Goal: Information Seeking & Learning: Learn about a topic

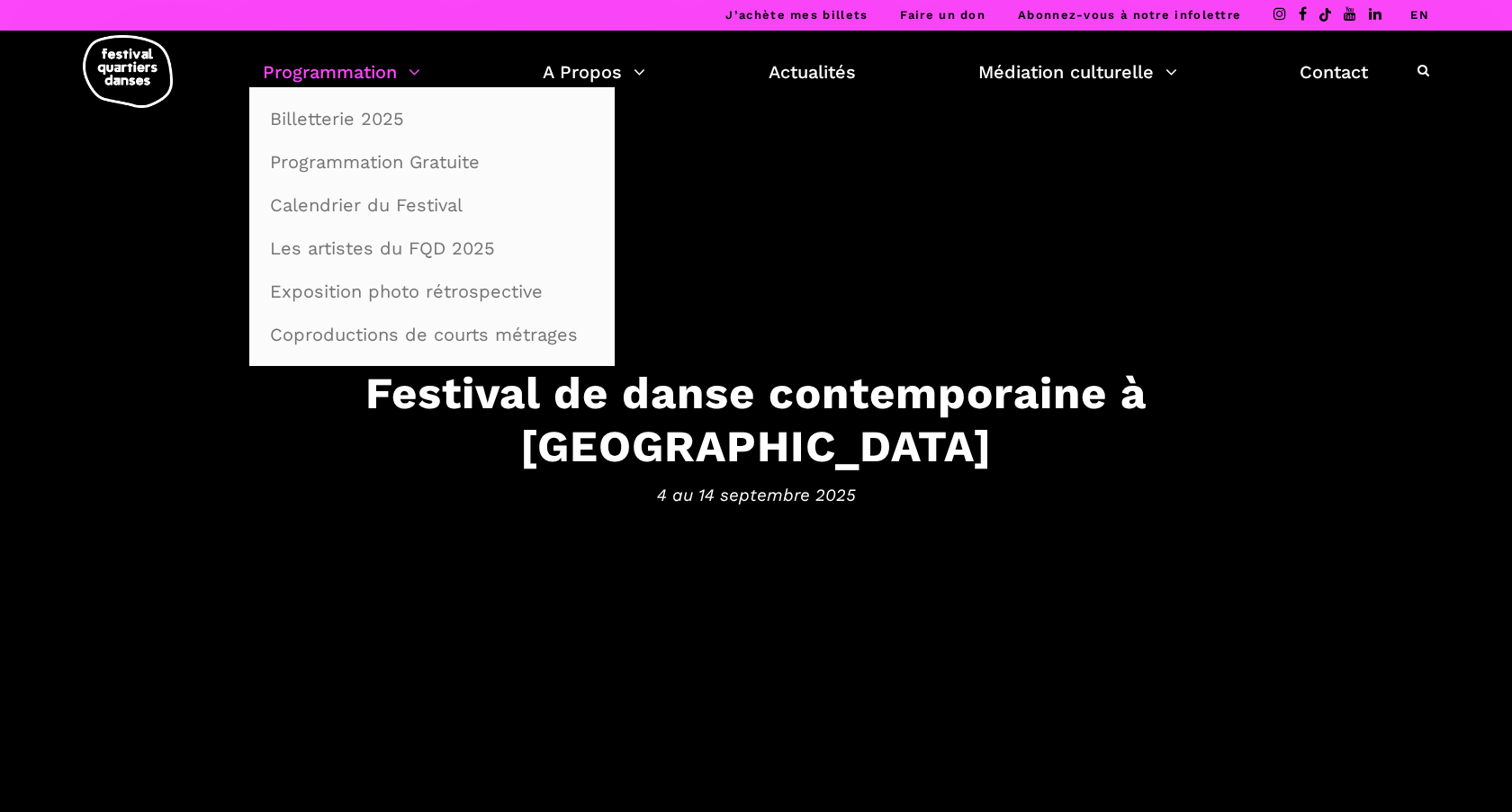
click at [360, 73] on link "Programmation" at bounding box center [341, 72] width 158 height 31
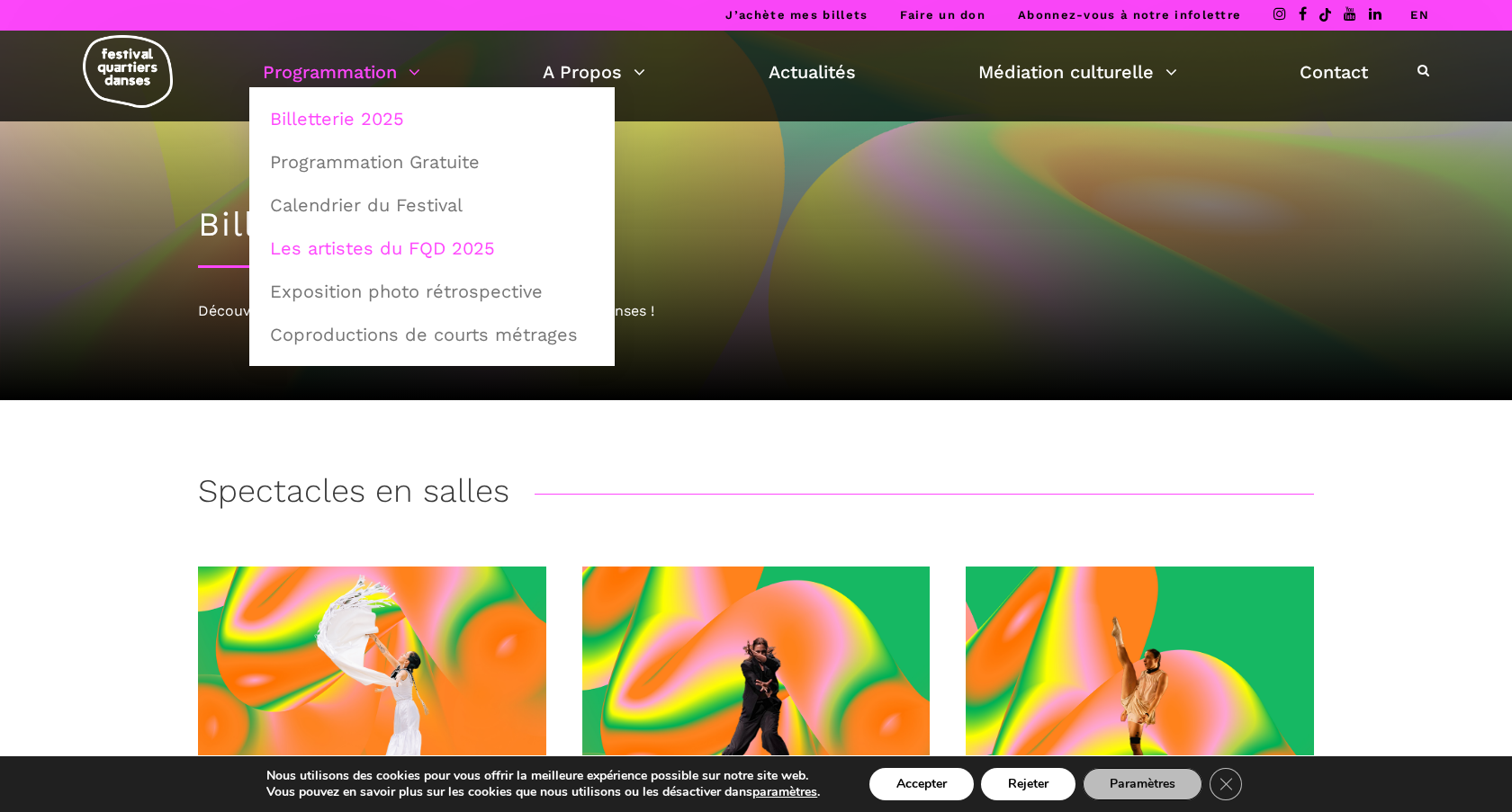
click at [381, 249] on link "Les artistes du FQD 2025" at bounding box center [432, 248] width 346 height 42
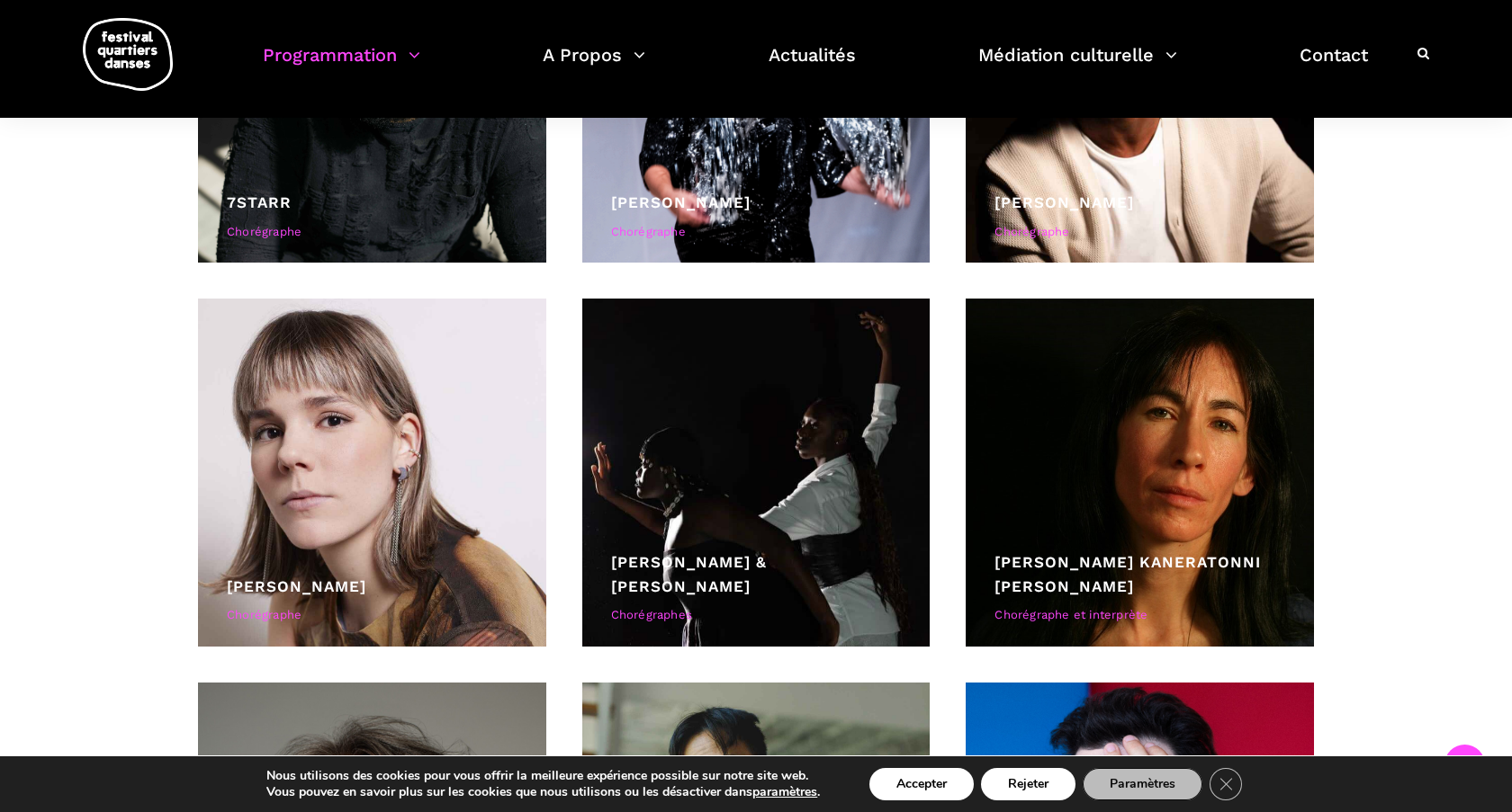
scroll to position [4627, 0]
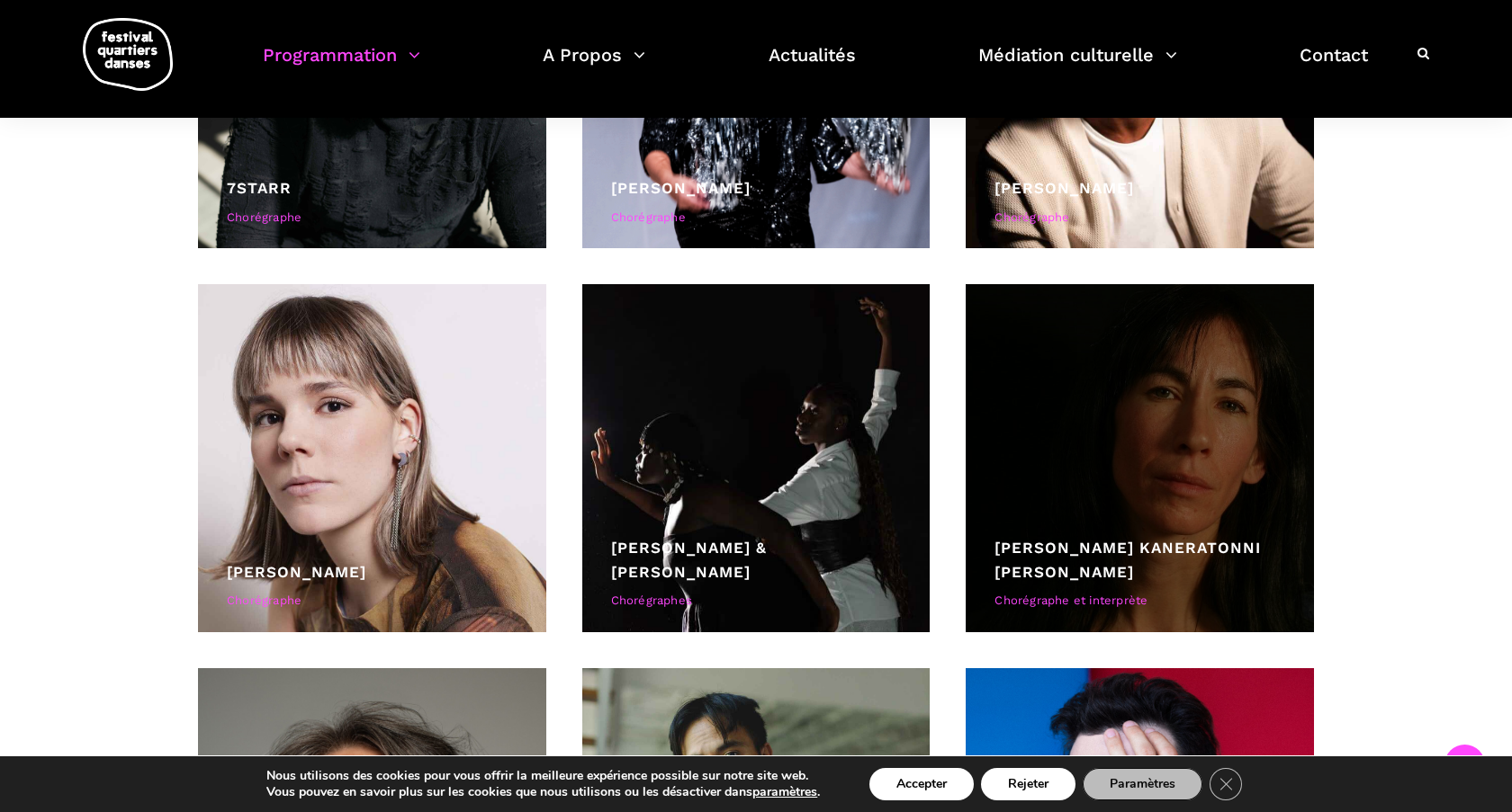
click at [1167, 503] on div at bounding box center [1139, 458] width 349 height 349
click at [1174, 563] on link "Barbara Kaneratonni Diabo" at bounding box center [1127, 559] width 266 height 43
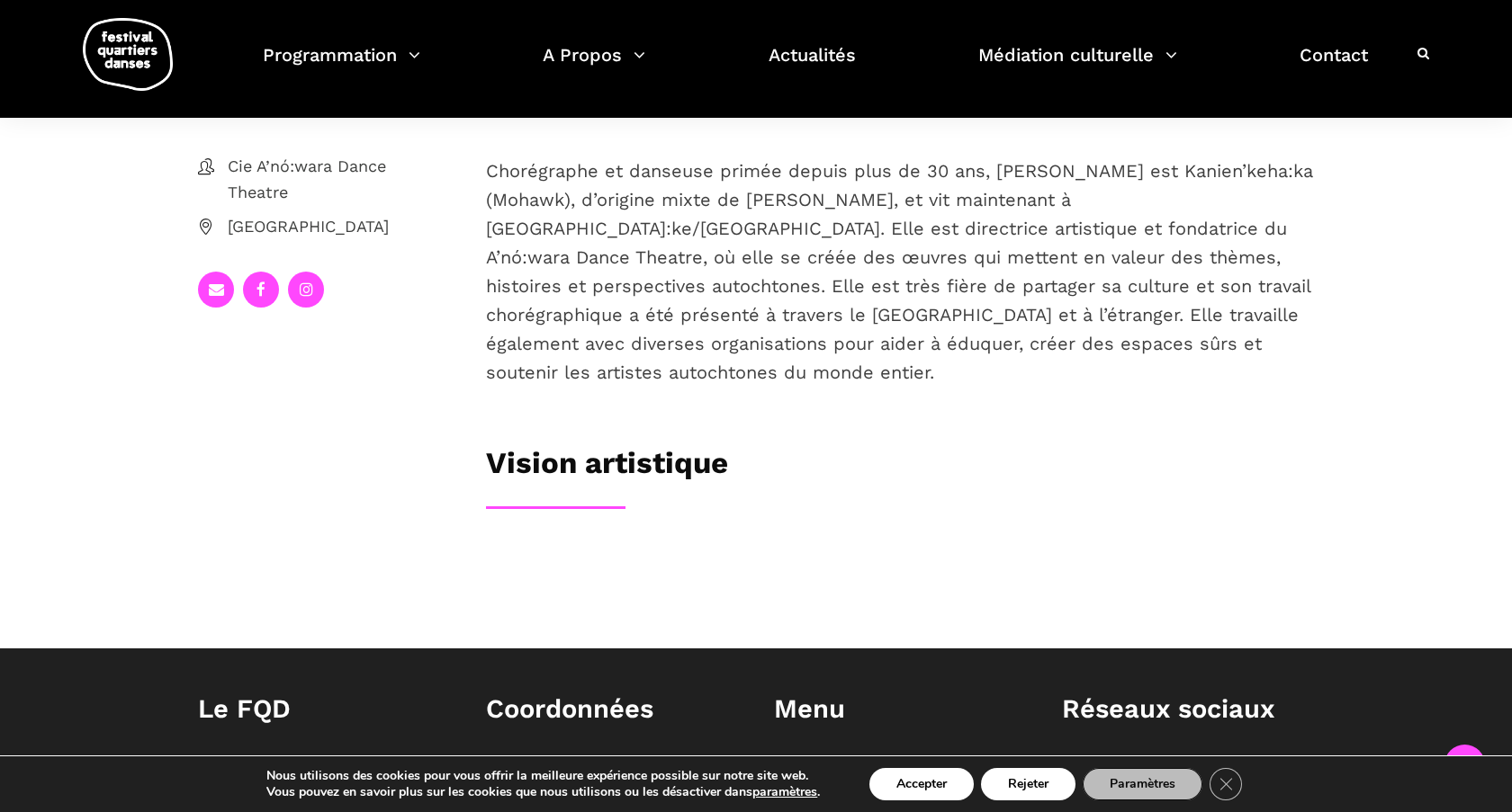
scroll to position [352, 0]
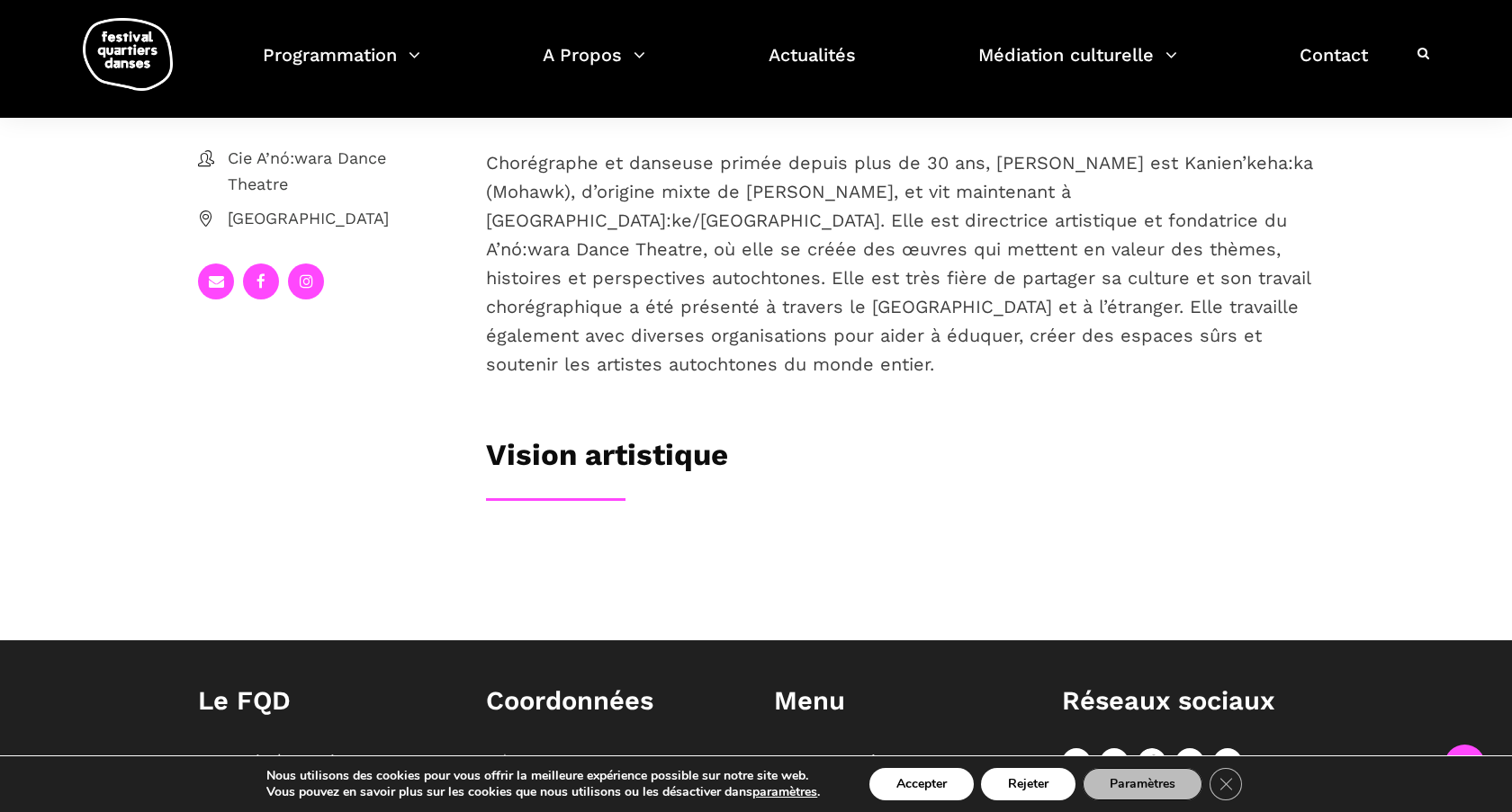
click at [585, 482] on h3 "Vision artistique" at bounding box center [607, 460] width 242 height 45
click at [586, 482] on h3 "Vision artistique" at bounding box center [607, 460] width 242 height 45
click at [581, 559] on div "Biographie Chorégraphe et danseuse primée depuis plus de 30 ans, Barbara est Ka…" at bounding box center [900, 306] width 864 height 524
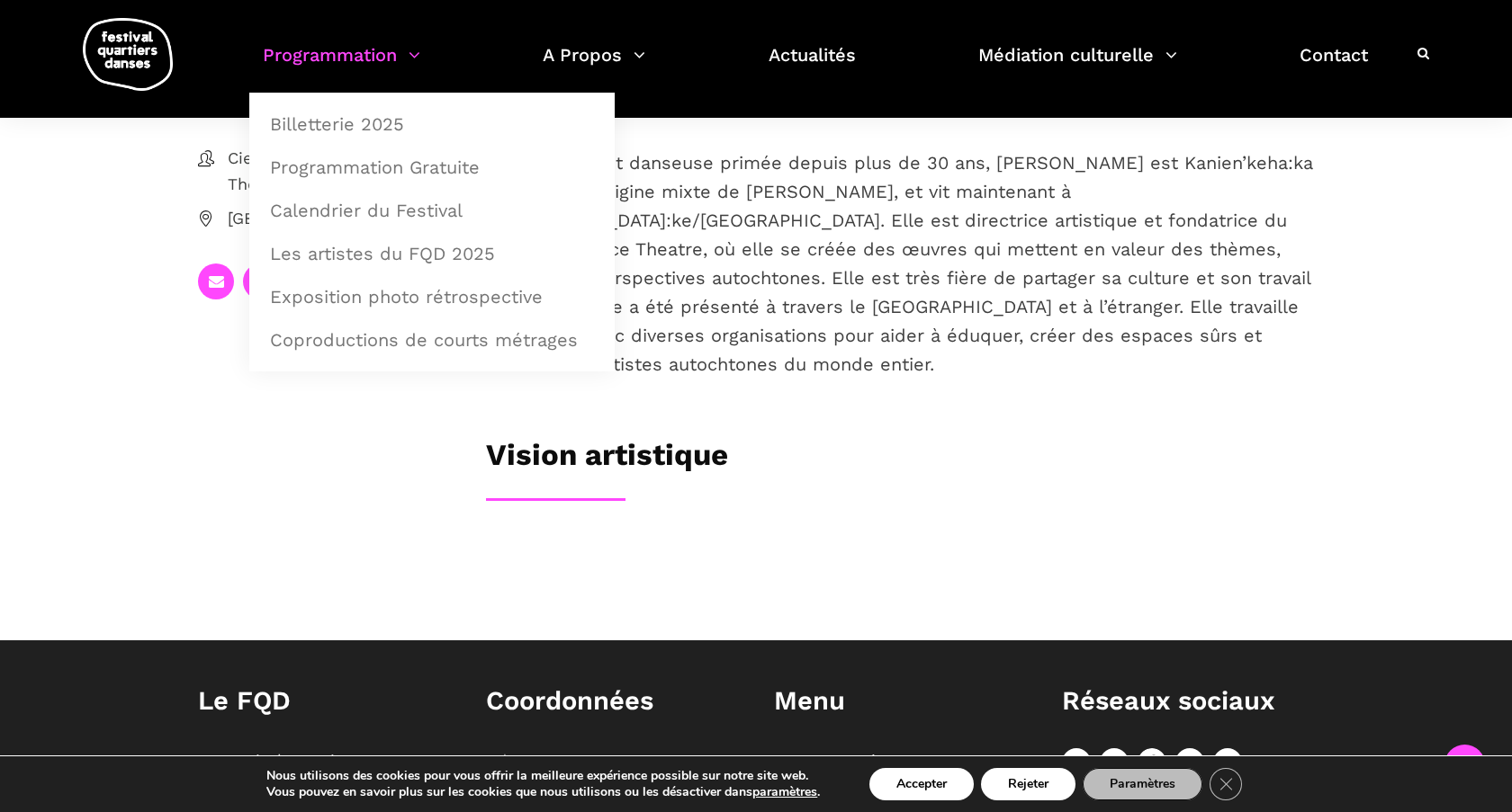
click at [359, 56] on link "Programmation" at bounding box center [341, 66] width 158 height 53
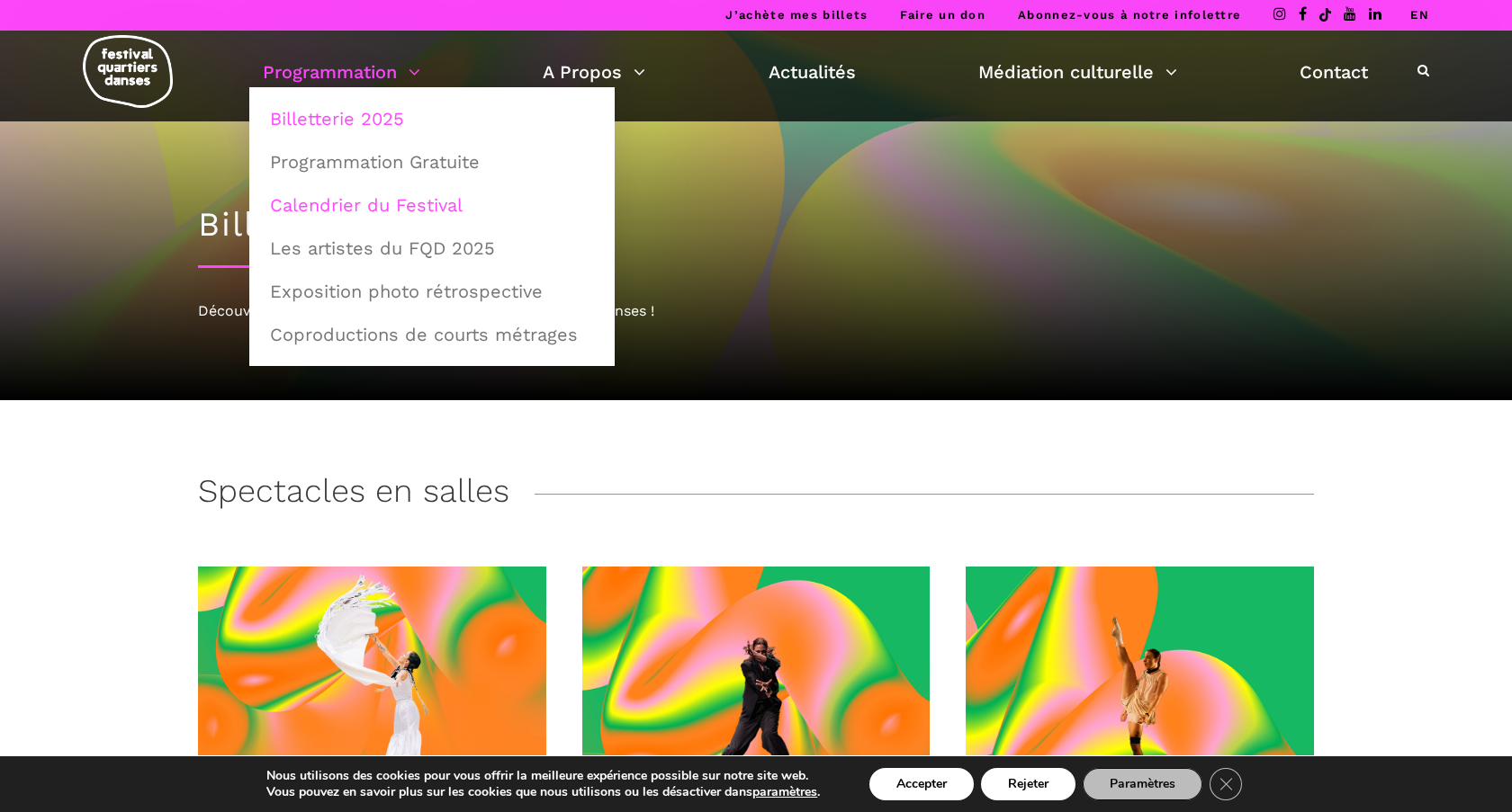
click at [375, 207] on link "Calendrier du Festival" at bounding box center [432, 205] width 346 height 42
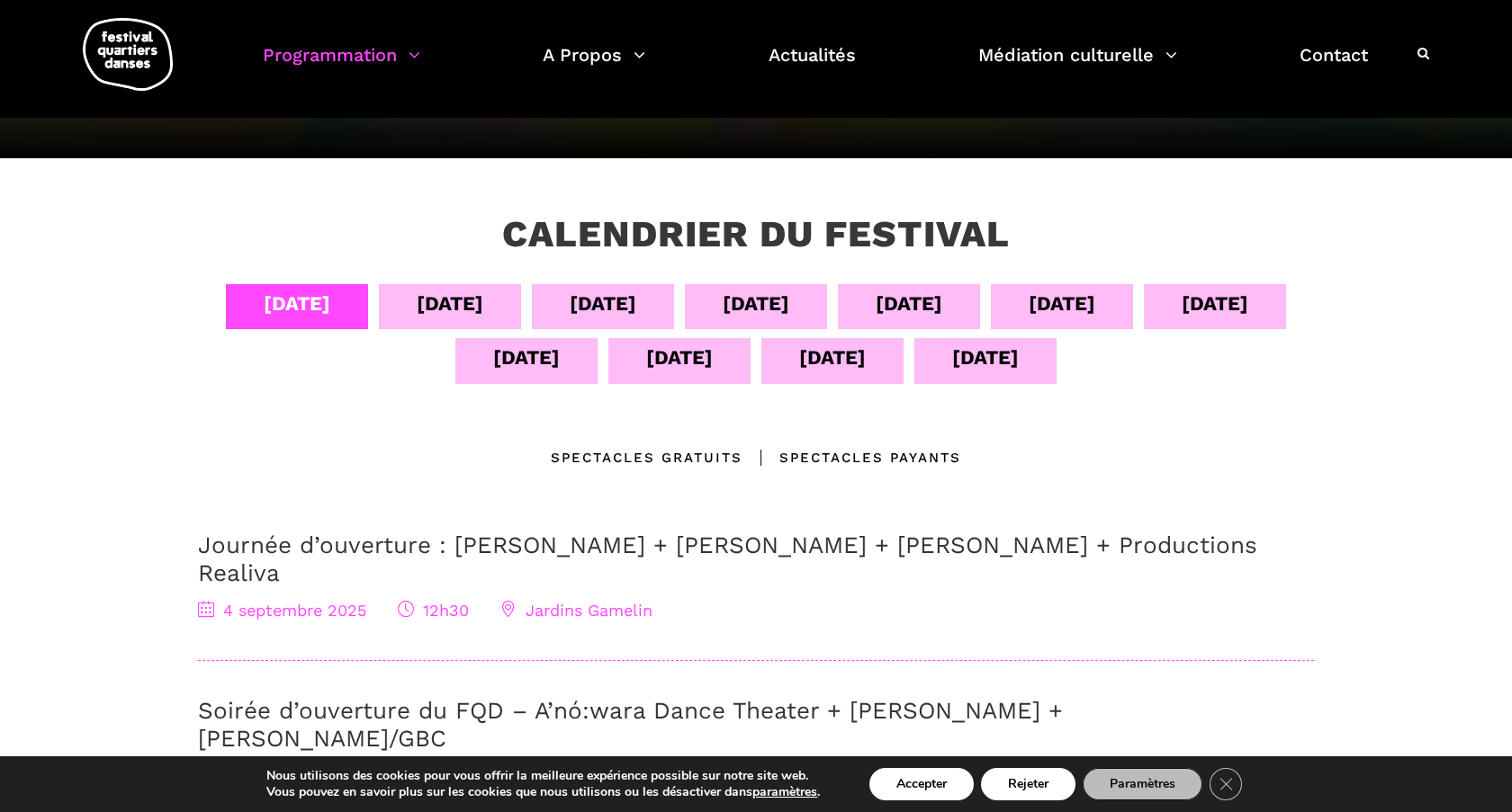
scroll to position [239, 0]
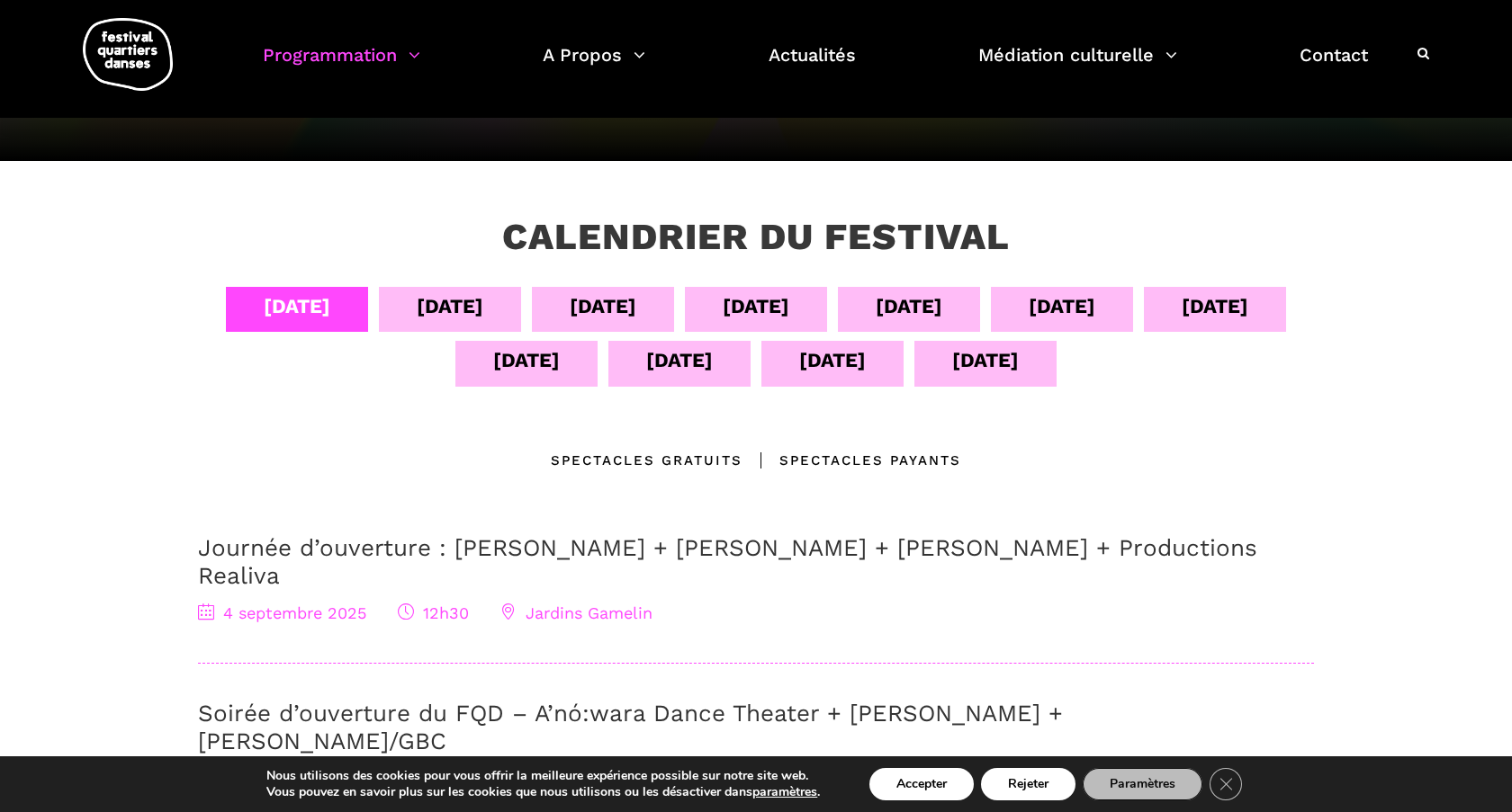
click at [904, 310] on div "[DATE]" at bounding box center [909, 306] width 67 height 32
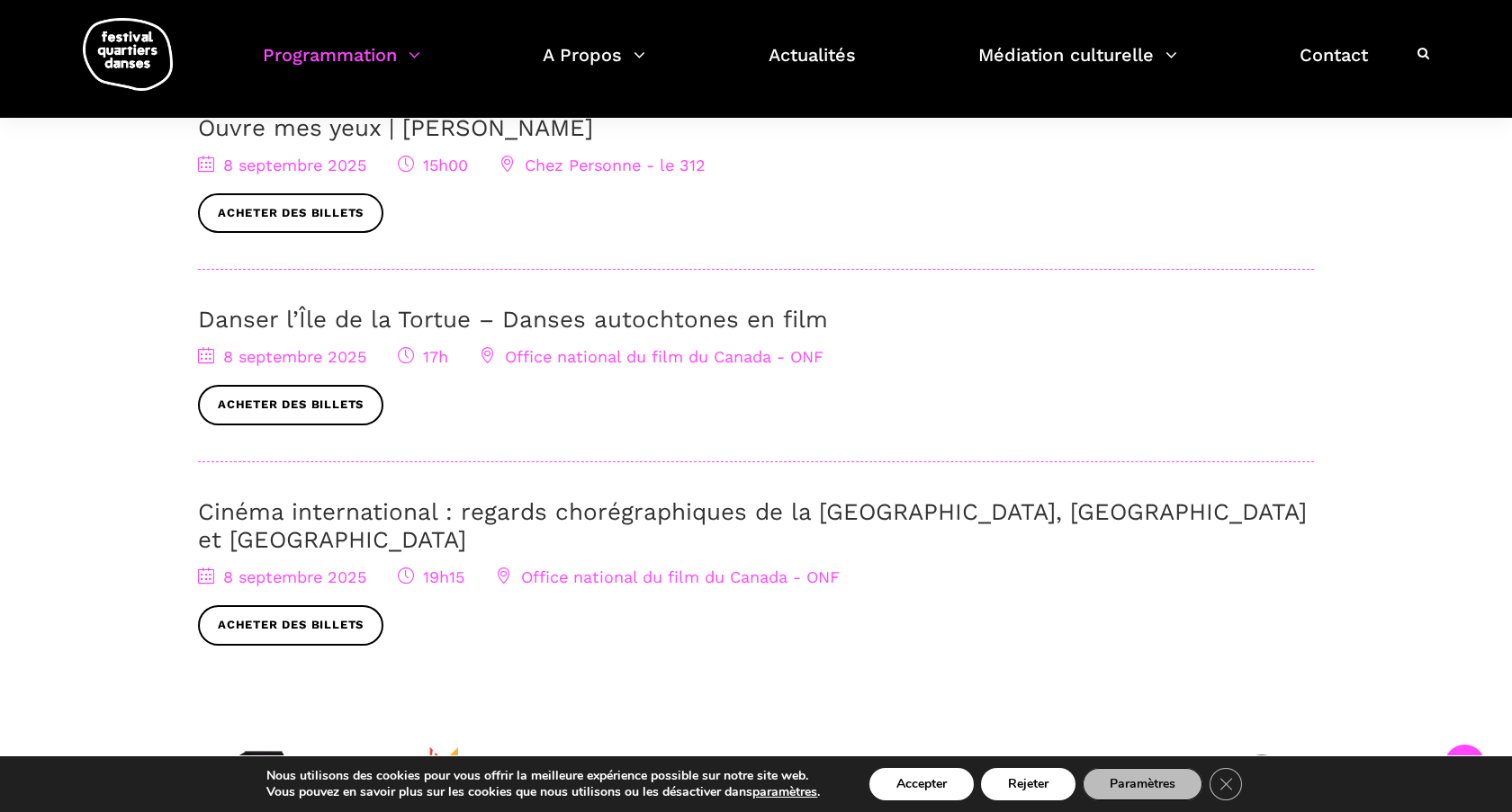
scroll to position [802, 0]
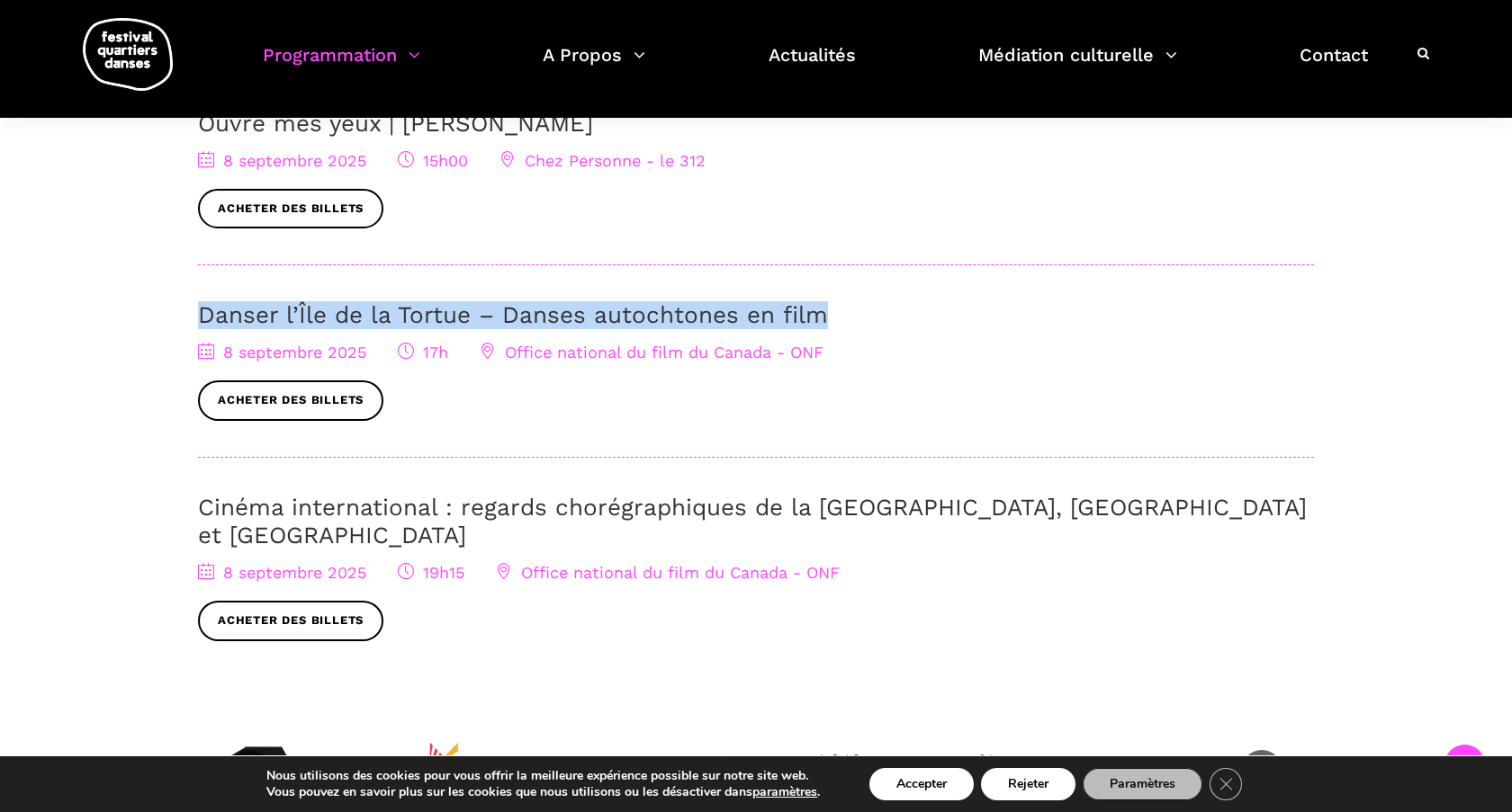
drag, startPoint x: 832, startPoint y: 316, endPoint x: 270, endPoint y: 299, distance: 562.3
click at [270, 299] on div "Chorégraphes [PERSON_NAME] [PERSON_NAME] [DATE] : [PERSON_NAME] + [PERSON_NAME]…" at bounding box center [756, 325] width 1115 height 706
copy link "Danser l’Île de la Tortue – Danses autochtones en film"
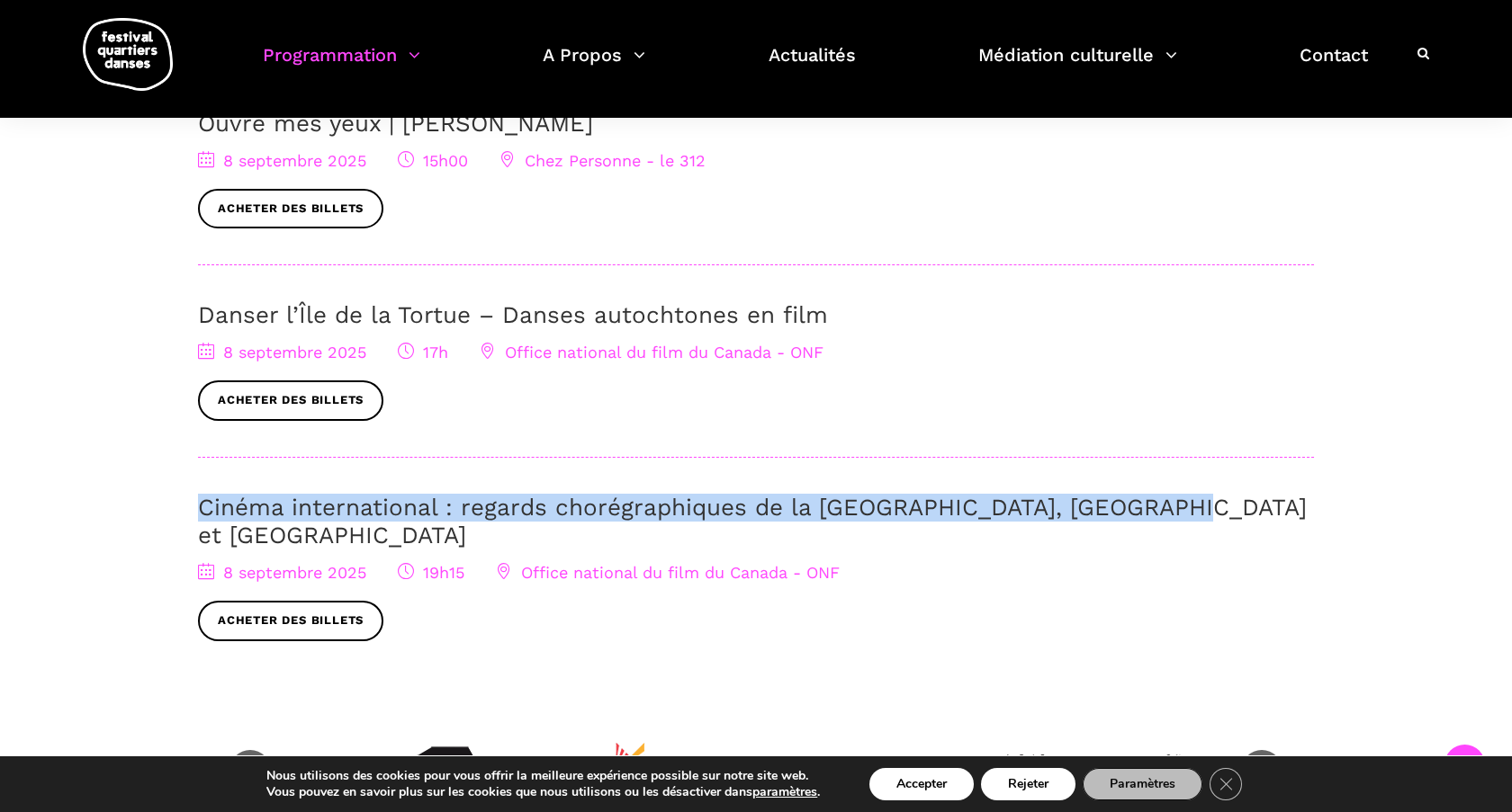
drag, startPoint x: 1163, startPoint y: 502, endPoint x: 196, endPoint y: 515, distance: 967.1
click at [196, 515] on div "04 sept 05 sept 06 sept 07 sept 08 sept 09 sept 10 sept 11 sept 12 sept 13 sept…" at bounding box center [756, 215] width 1152 height 979
copy link "Cinéma international : regards chorégraphiques de la Pologne, Brighton et Montr…"
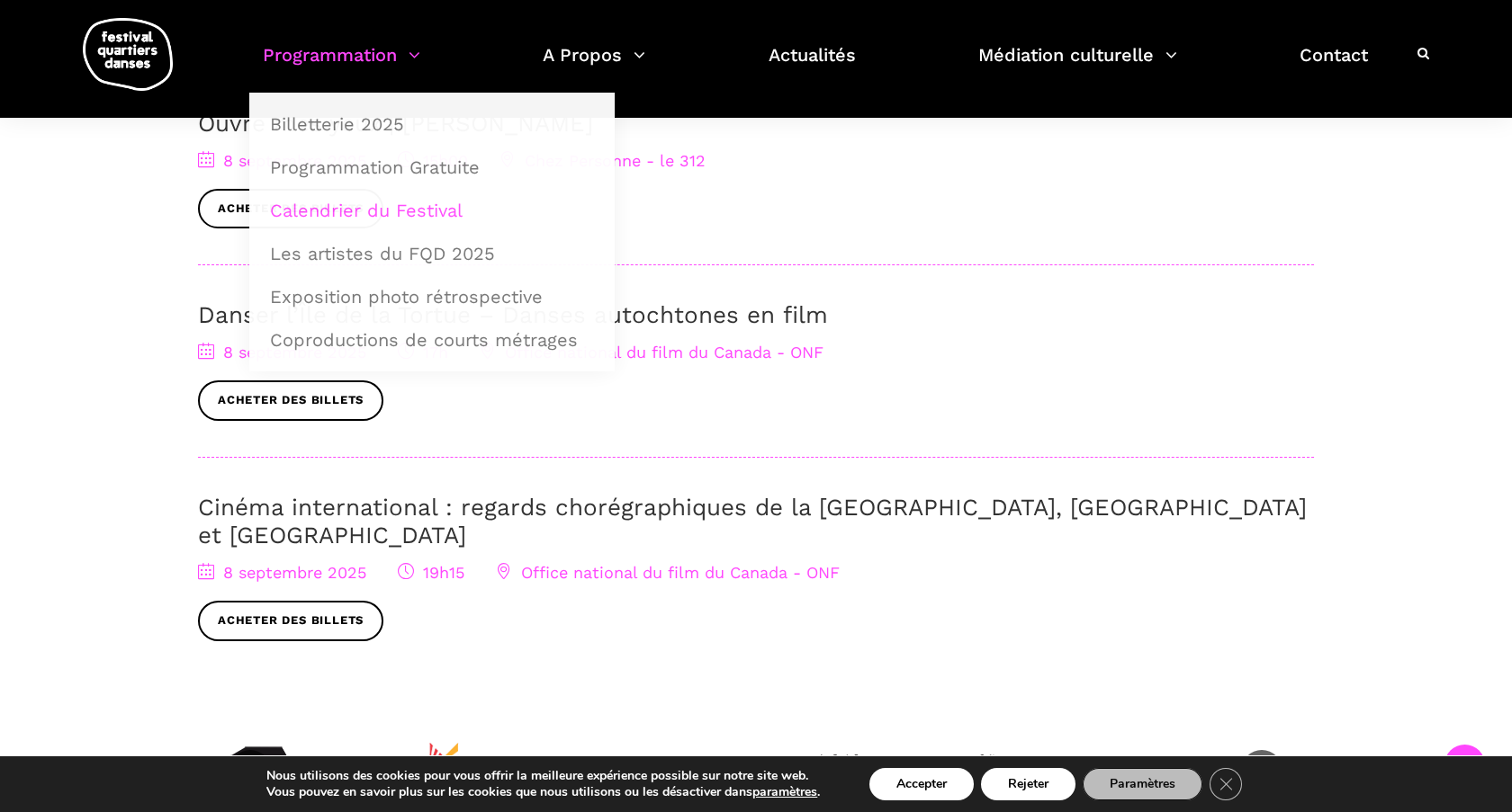
click at [158, 280] on div "Calendrier du festival 04 sept 05 sept 06 sept 07 sept 08 sept 09 sept 10 sept …" at bounding box center [756, 246] width 1512 height 1294
click at [321, 53] on link "Programmation" at bounding box center [341, 66] width 158 height 53
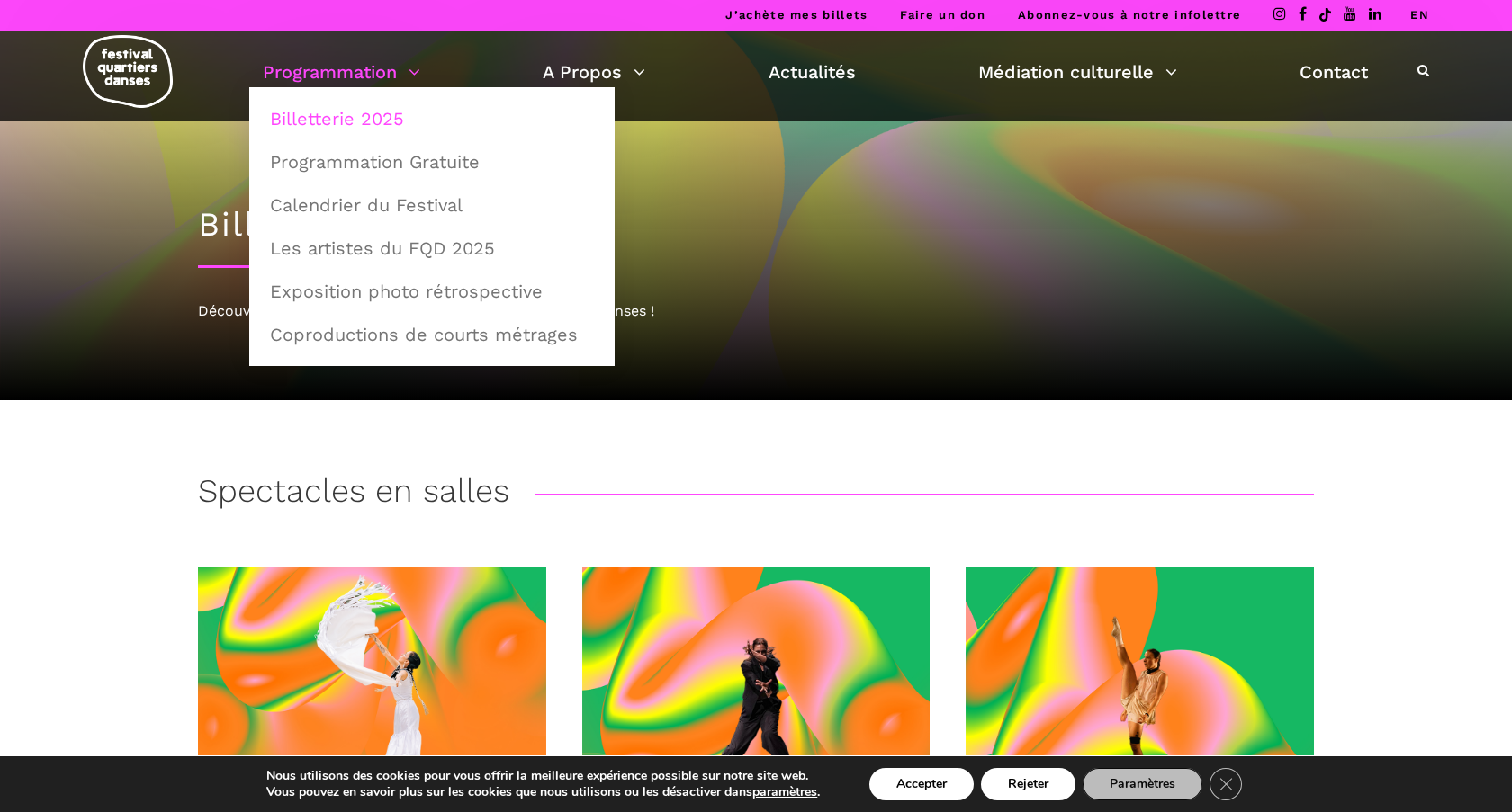
click at [198, 234] on h1 "Billetterie 2025" at bounding box center [756, 225] width 1115 height 40
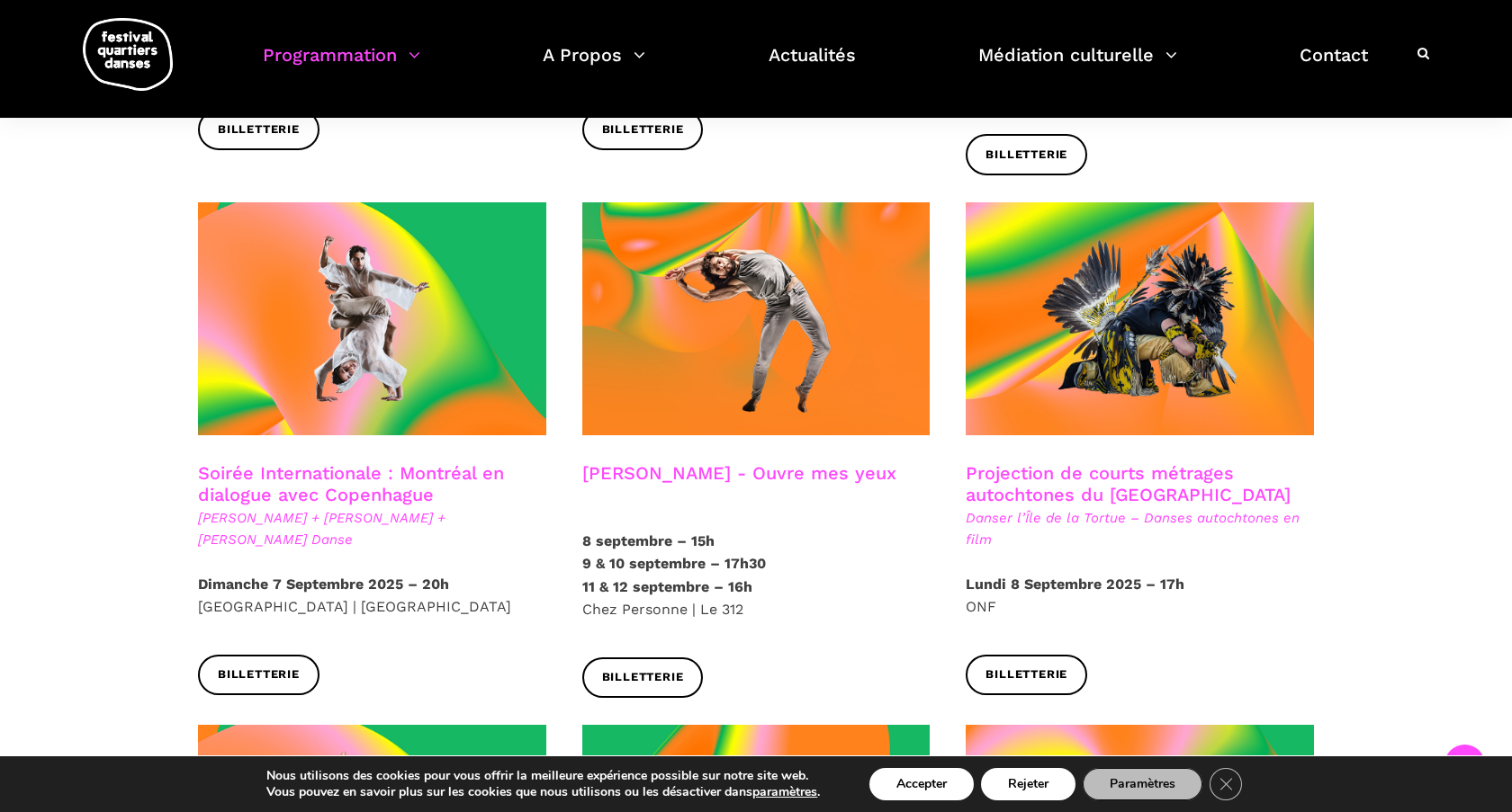
scroll to position [910, 0]
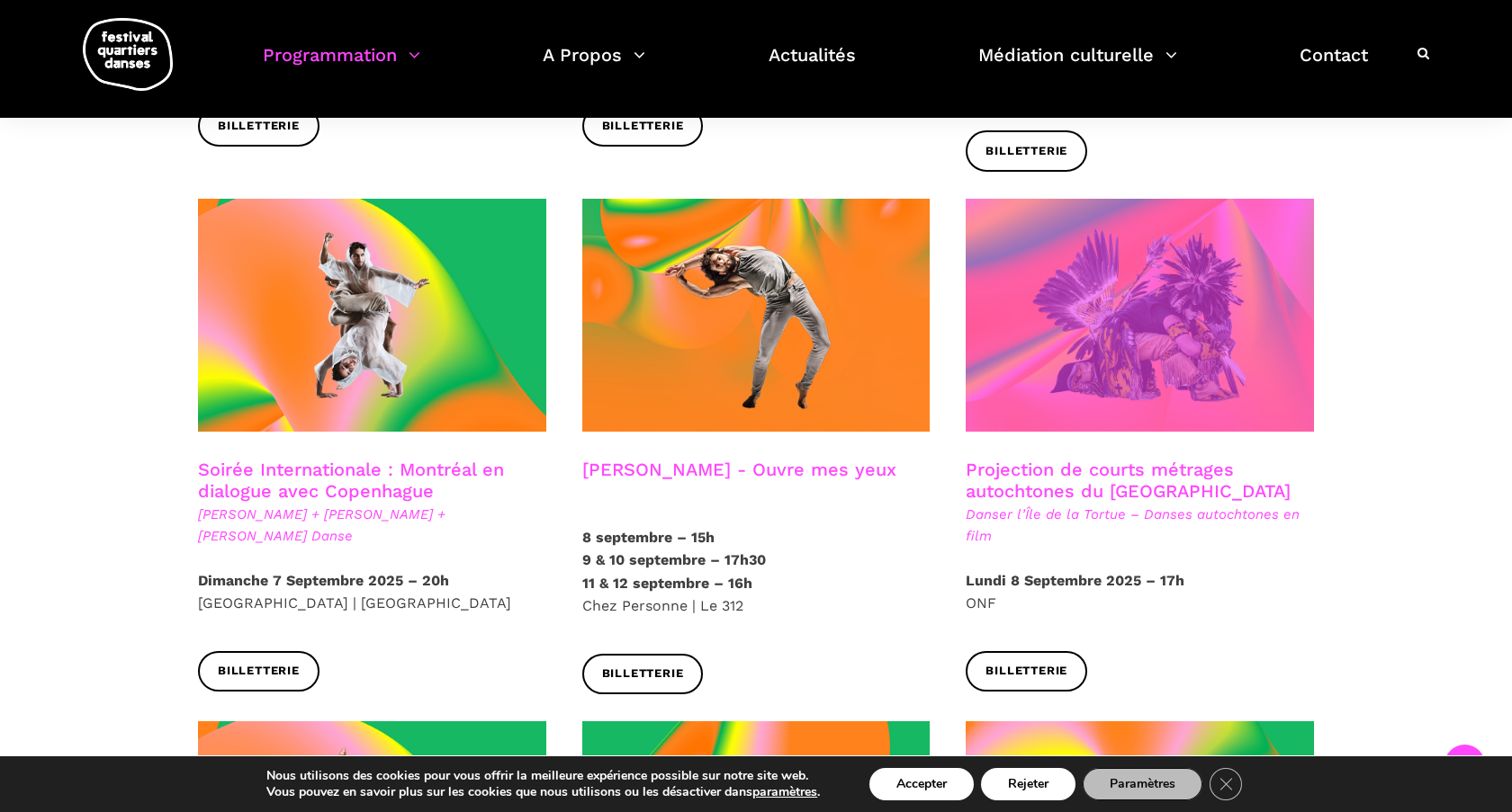
click at [1115, 336] on span at bounding box center [1139, 315] width 349 height 233
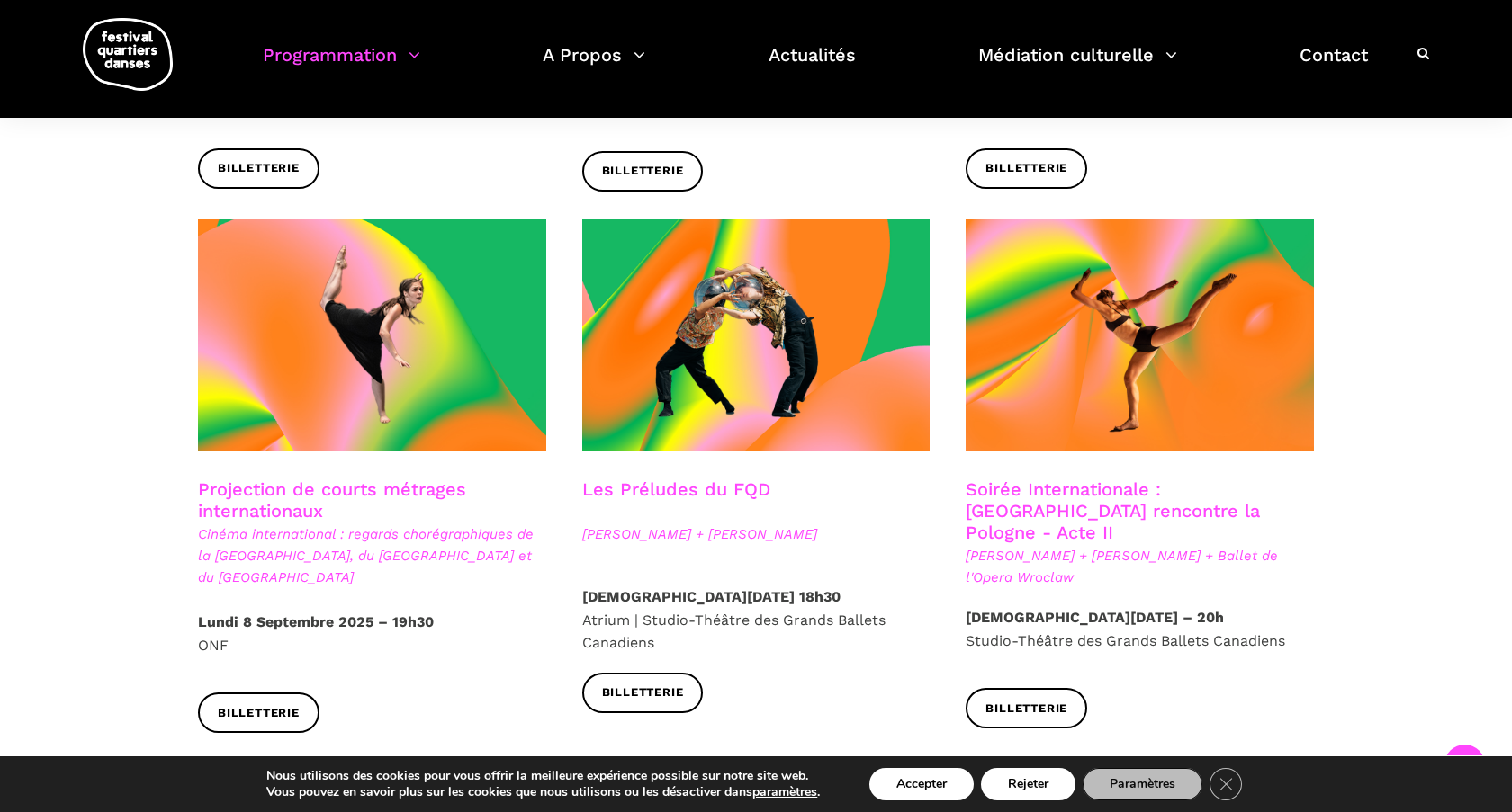
scroll to position [1424, 0]
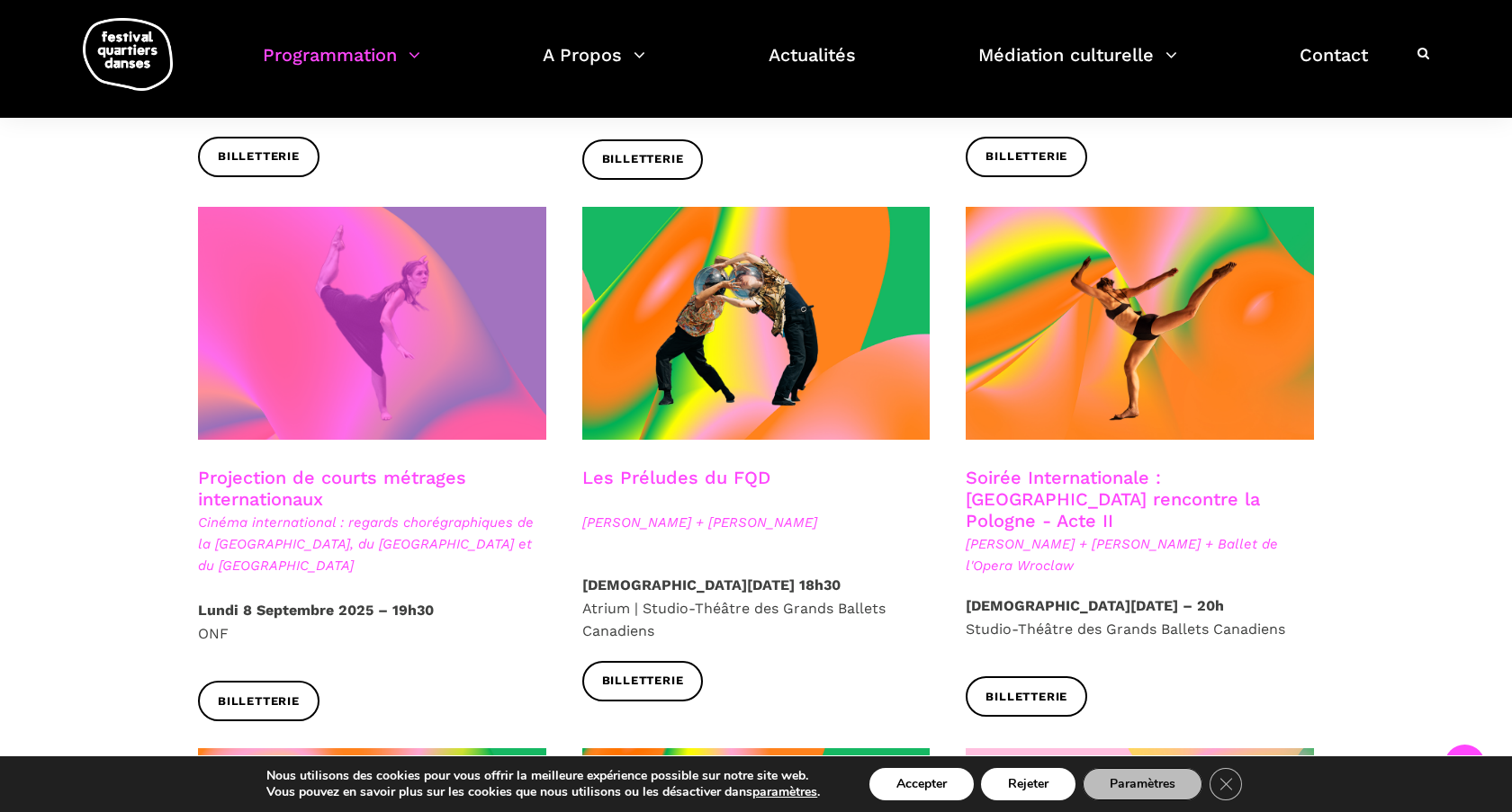
click at [383, 366] on span at bounding box center [372, 323] width 349 height 233
